Goal: Task Accomplishment & Management: Use online tool/utility

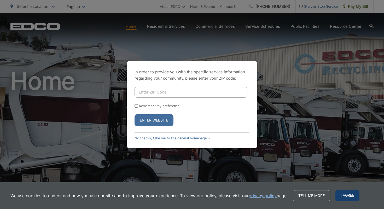
click at [347, 197] on span "I agree" at bounding box center [348, 195] width 24 height 11
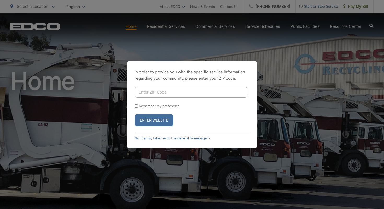
click at [153, 93] on input "Enter ZIP Code" at bounding box center [191, 92] width 113 height 11
type input "92103"
click at [156, 119] on button "Enter Website" at bounding box center [154, 120] width 39 height 12
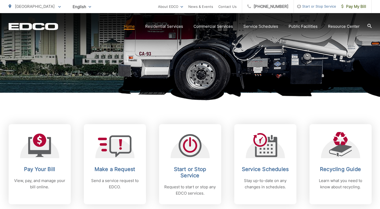
scroll to position [154, 0]
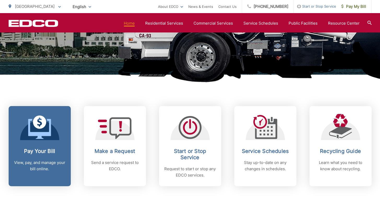
click at [49, 148] on h2 "Pay Your Bill" at bounding box center [40, 151] width 52 height 6
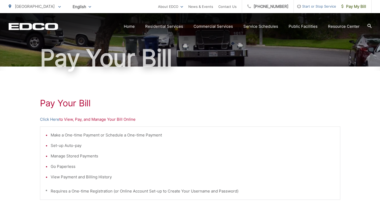
scroll to position [38, 0]
click at [50, 119] on link "Click Here" at bounding box center [49, 119] width 19 height 6
click at [48, 120] on link "Click Here" at bounding box center [49, 119] width 19 height 6
